Goal: Navigation & Orientation: Find specific page/section

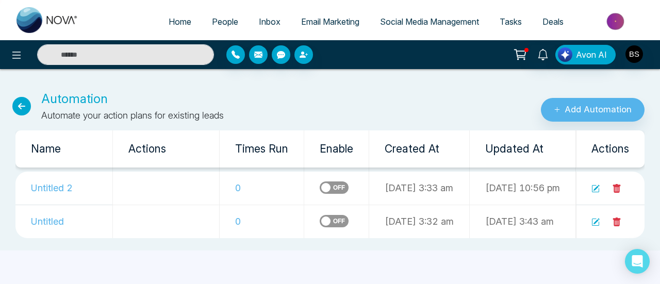
click at [213, 20] on span "People" at bounding box center [225, 21] width 26 height 10
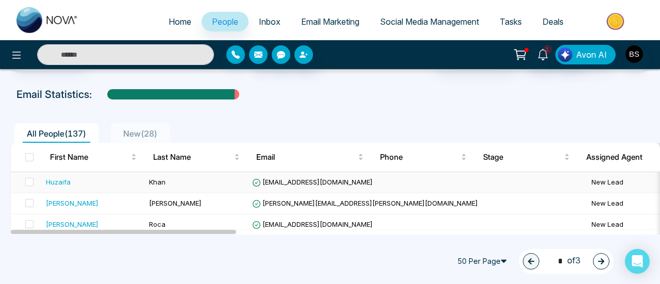
scroll to position [52, 0]
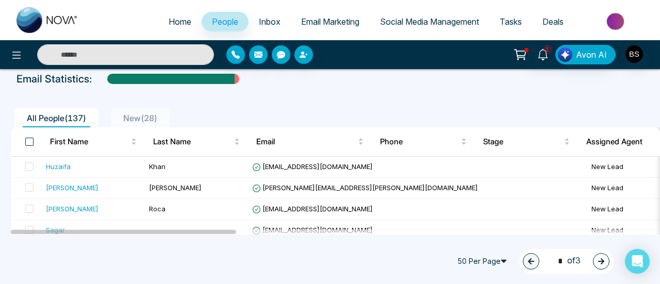
click at [30, 144] on span at bounding box center [29, 142] width 8 height 8
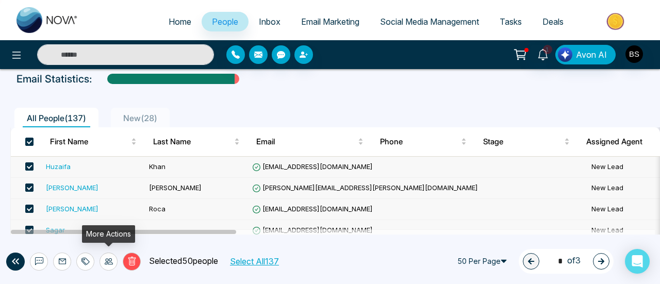
click at [105, 268] on div at bounding box center [109, 262] width 18 height 18
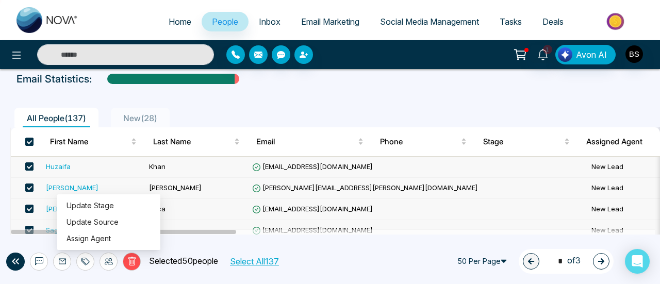
click at [350, 79] on div "Email Statistics:" at bounding box center [329, 78] width 627 height 15
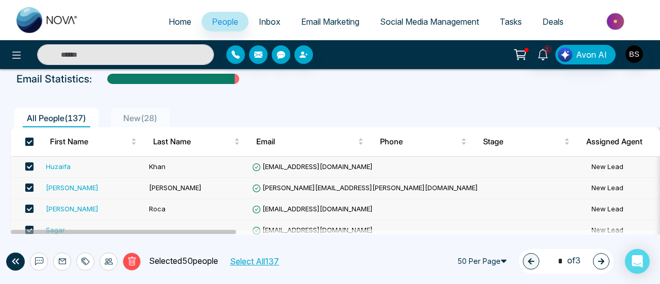
click at [31, 144] on span at bounding box center [29, 142] width 8 height 8
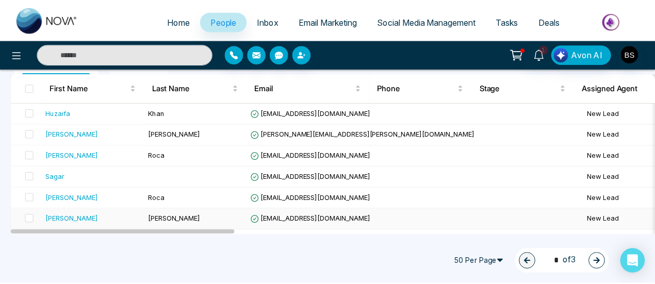
scroll to position [0, 0]
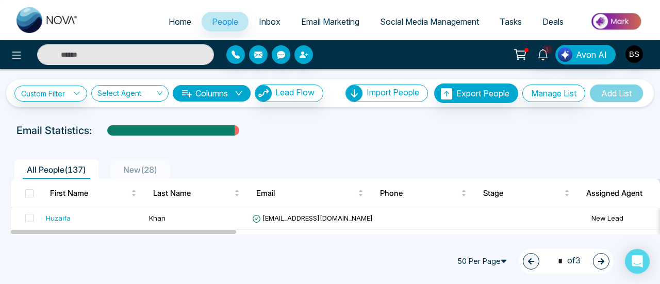
click at [267, 21] on span "Inbox" at bounding box center [270, 21] width 22 height 10
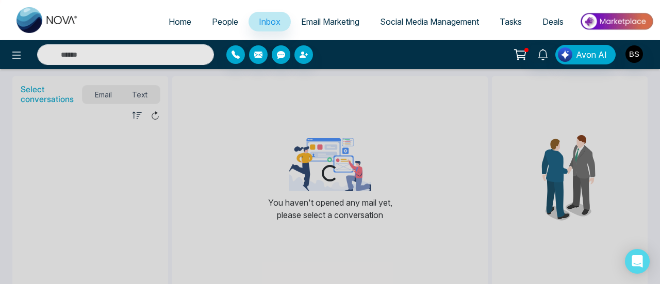
click at [316, 22] on span "Email Marketing" at bounding box center [330, 21] width 58 height 10
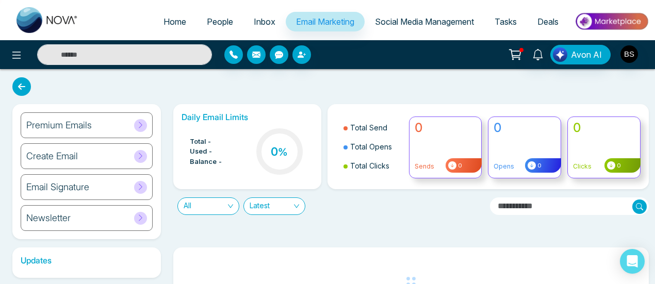
click at [402, 20] on span "Social Media Management" at bounding box center [424, 21] width 99 height 10
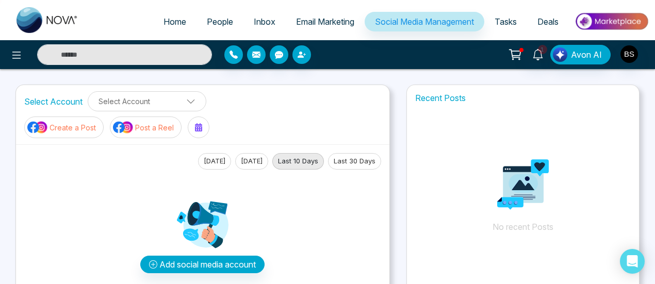
click at [173, 24] on span "Home" at bounding box center [174, 21] width 23 height 10
select select "*"
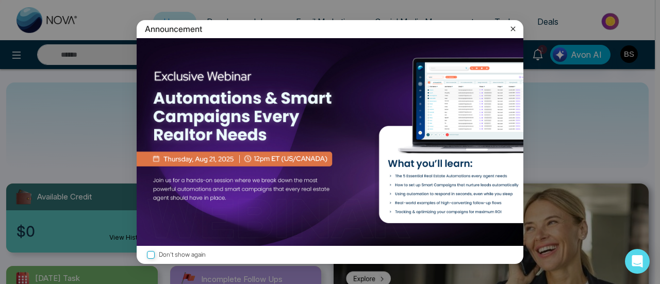
click at [236, 151] on img at bounding box center [330, 142] width 387 height 208
click at [508, 25] on icon at bounding box center [513, 29] width 10 height 10
